Goal: Information Seeking & Learning: Check status

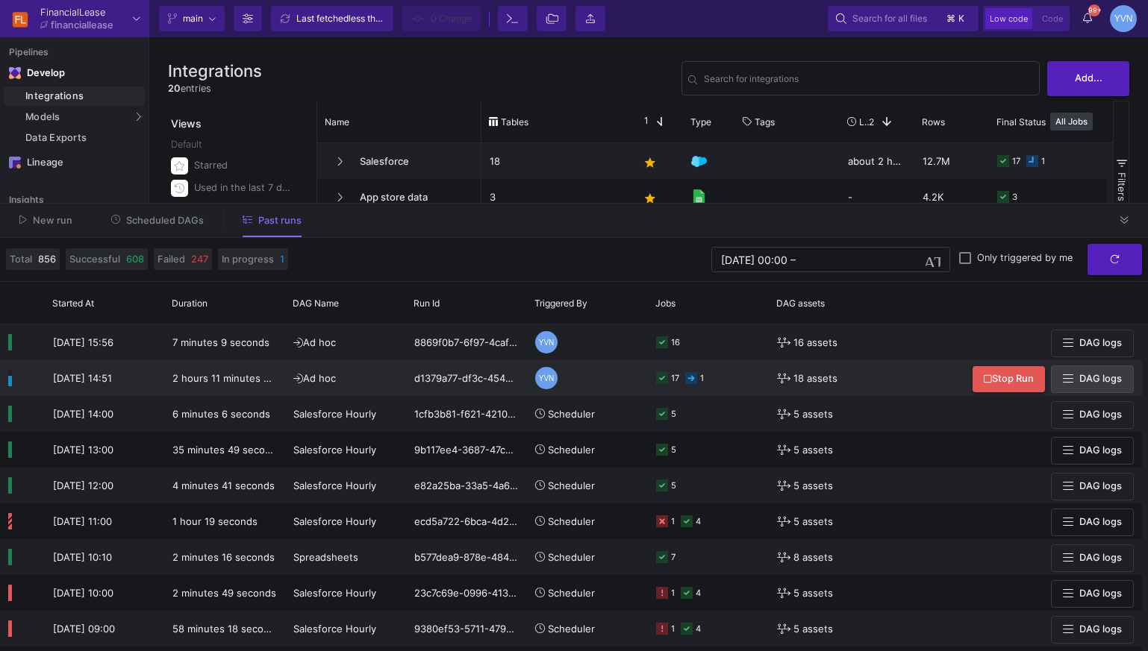
click at [1081, 381] on span "DAG logs" at bounding box center [1100, 378] width 43 height 11
click at [1124, 384] on button "DAG logs" at bounding box center [1092, 380] width 83 height 28
click at [689, 382] on icon at bounding box center [691, 378] width 12 height 12
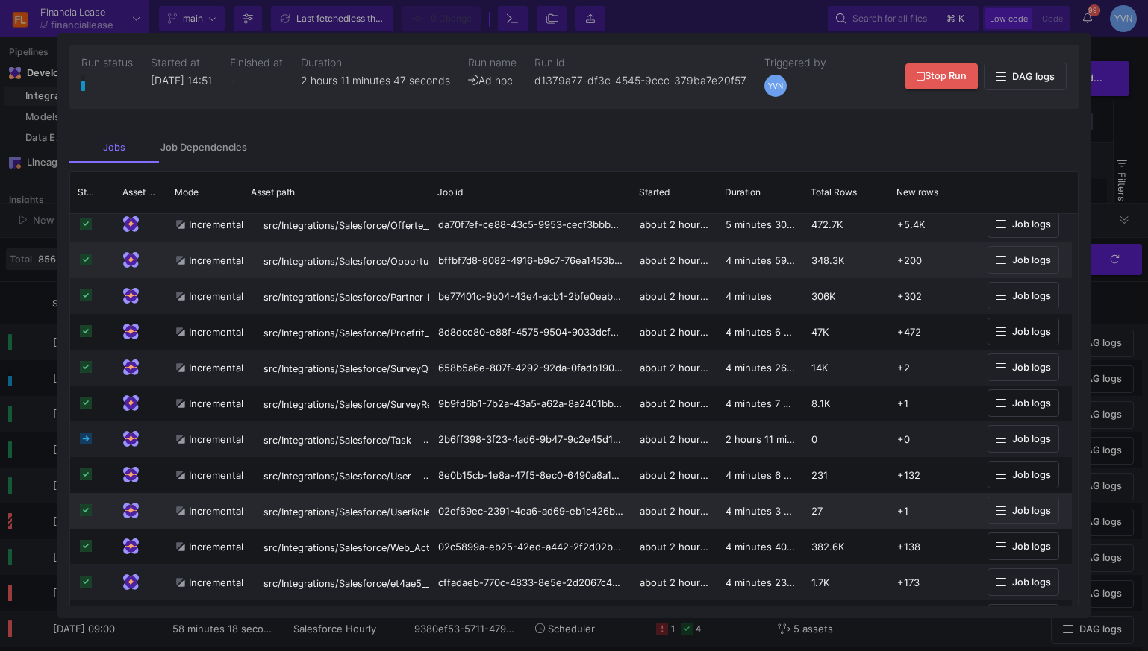
scroll to position [219, 0]
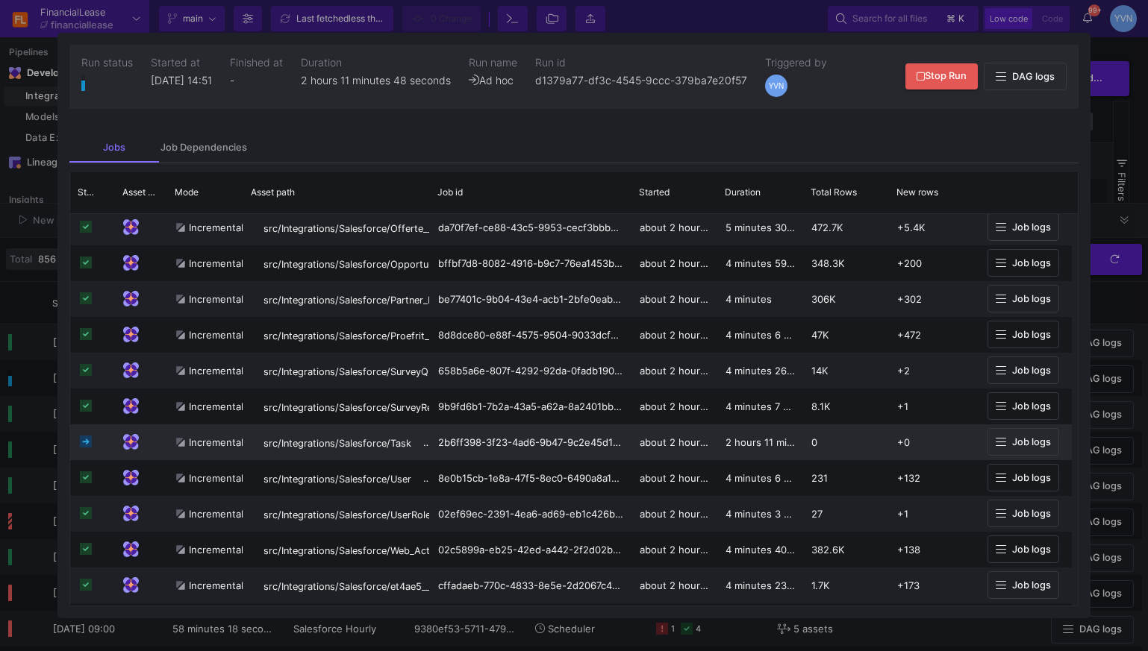
click at [1015, 442] on span "Job logs" at bounding box center [1031, 441] width 39 height 11
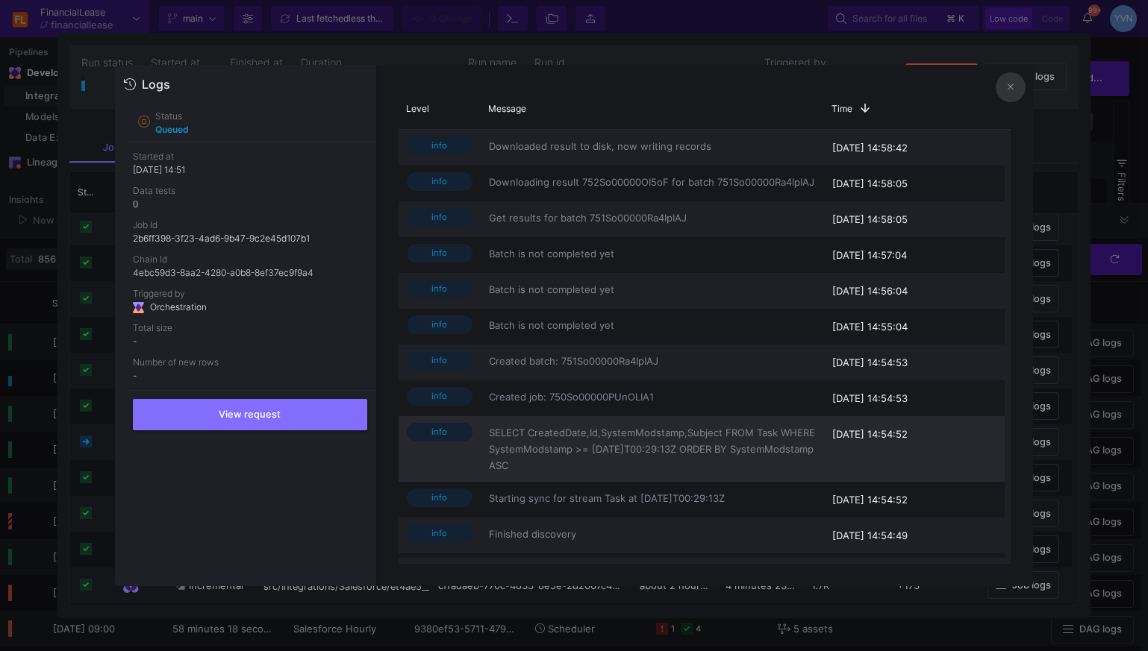
scroll to position [0, 0]
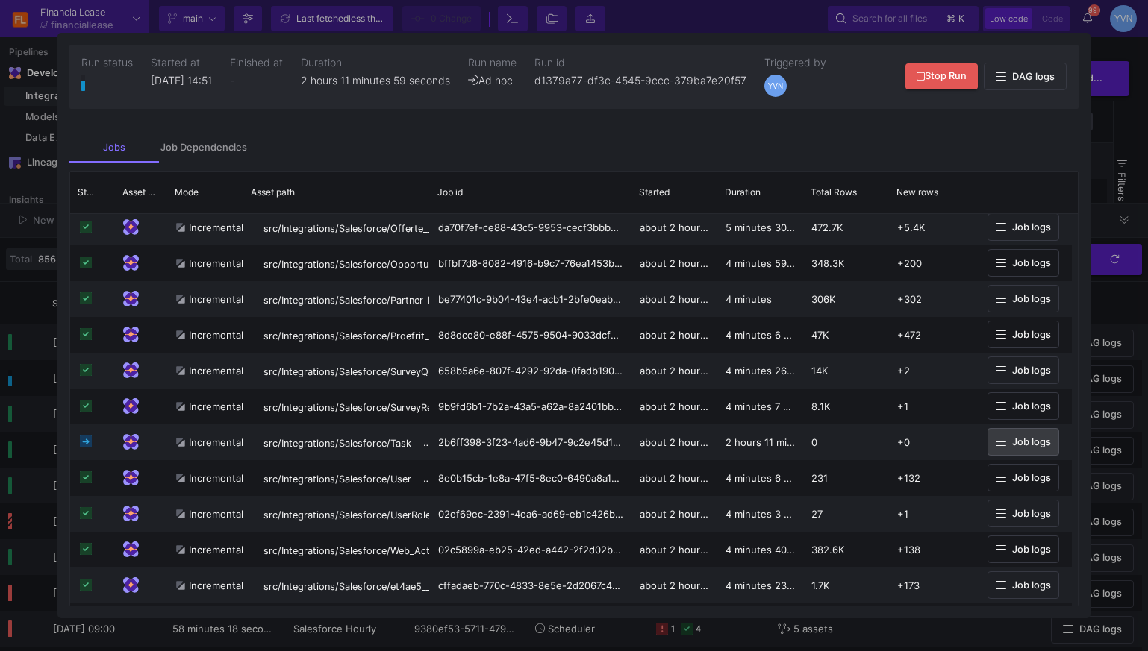
click at [1116, 141] on div at bounding box center [574, 325] width 1148 height 651
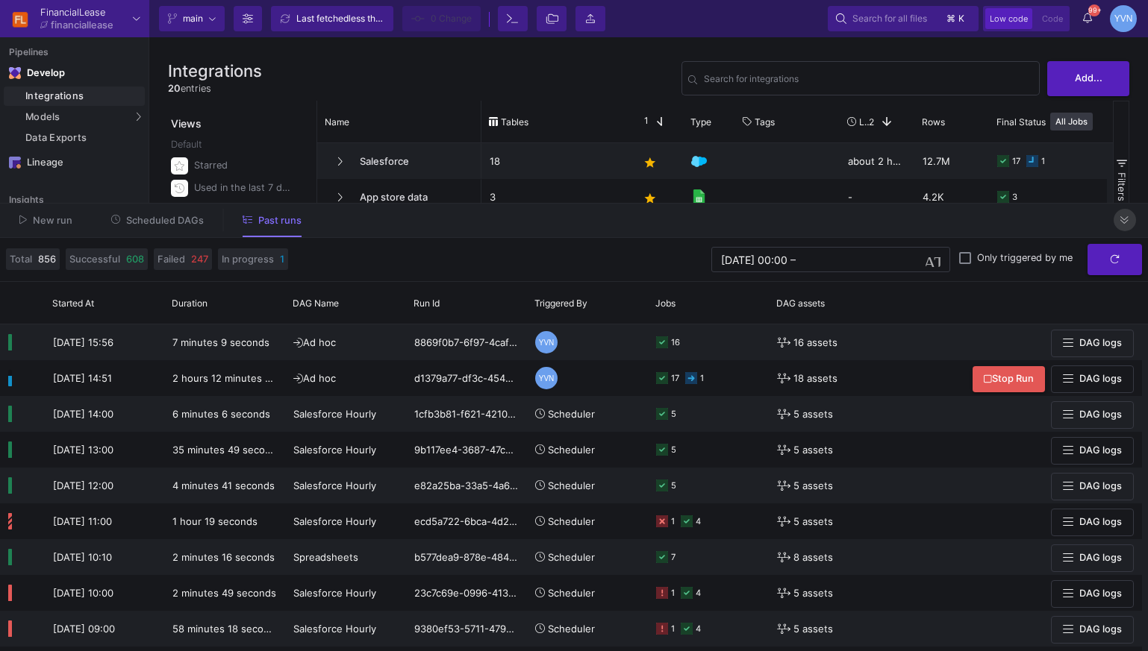
click at [1128, 222] on icon at bounding box center [1124, 221] width 8 height 10
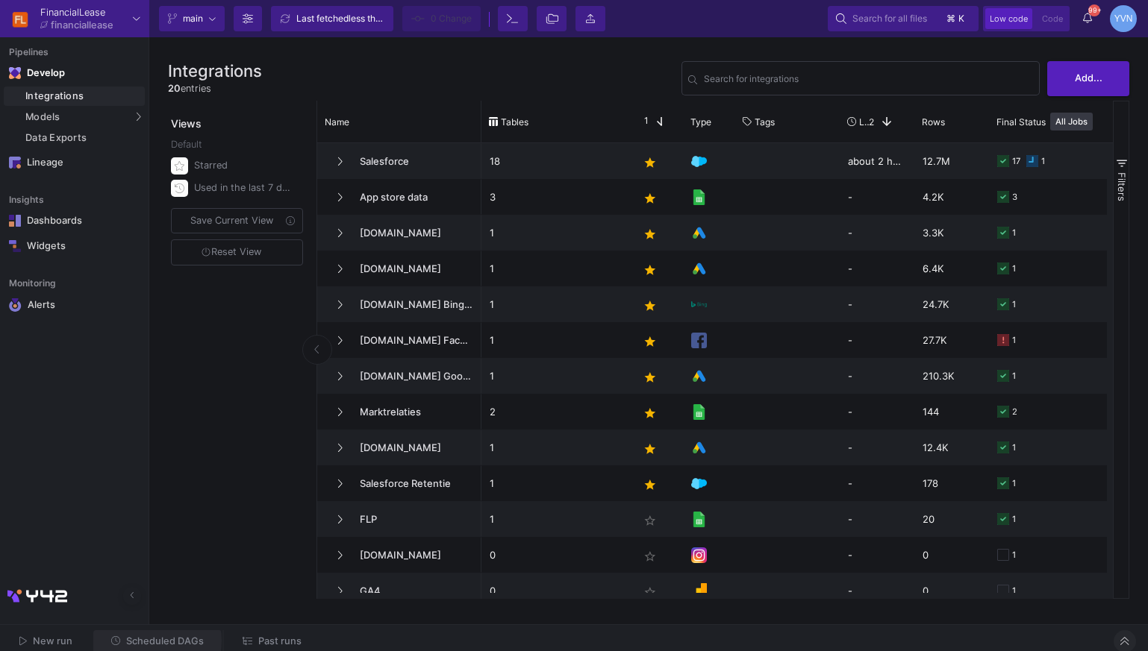
click at [145, 641] on span "Scheduled DAGs" at bounding box center [165, 641] width 78 height 11
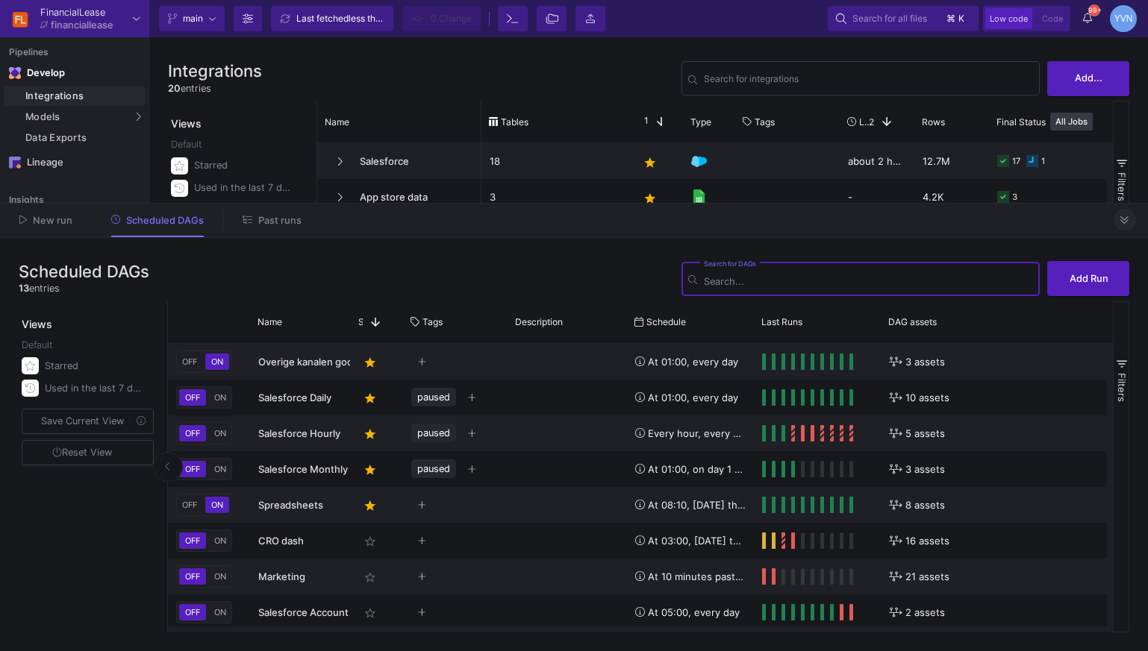
click at [1130, 214] on button at bounding box center [1124, 220] width 22 height 22
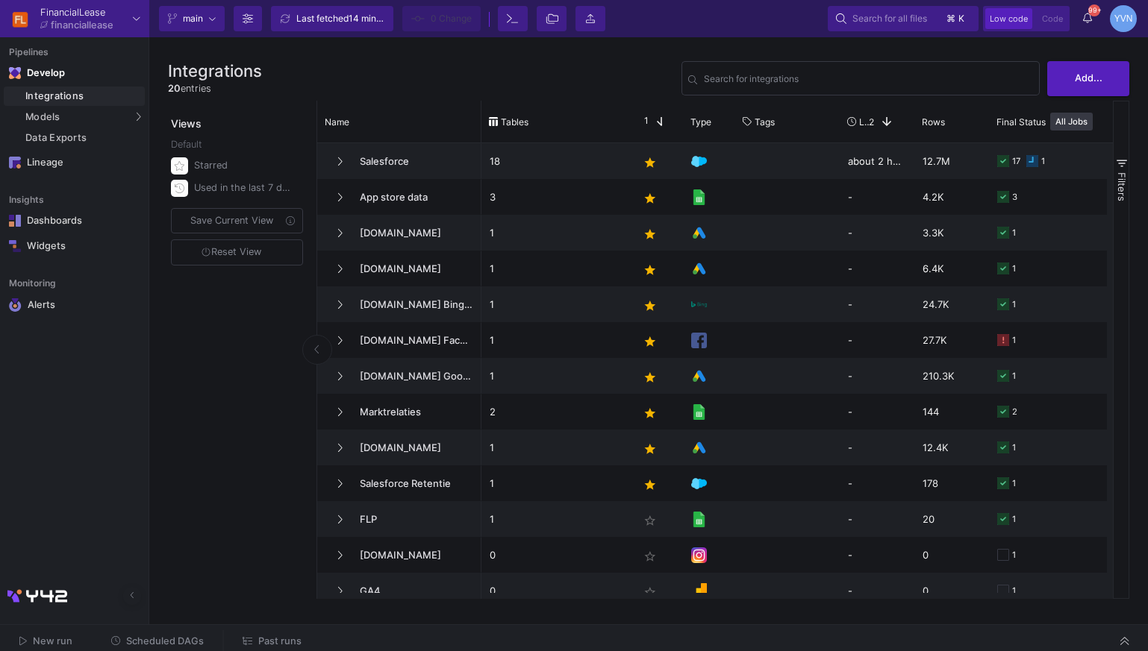
click at [213, 370] on div "Views Default Starred Used in the last 7 days Save Current View Reset View" at bounding box center [238, 350] width 141 height 498
